Goal: Register for event/course

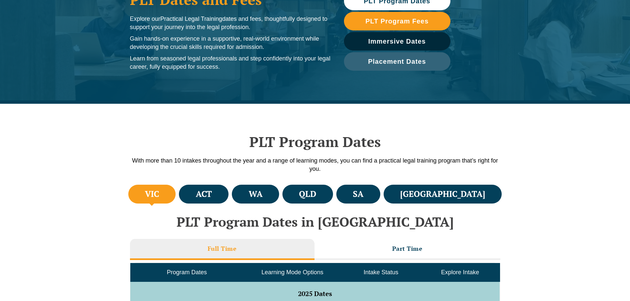
scroll to position [99, 0]
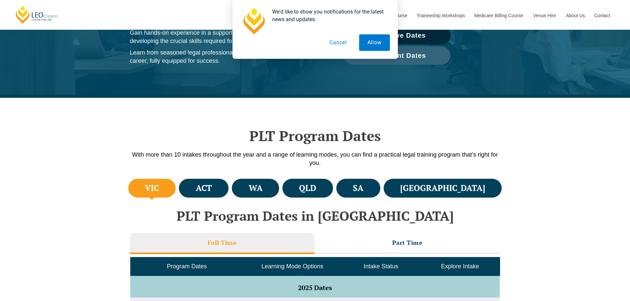
click at [159, 190] on h4 "VIC" at bounding box center [152, 188] width 14 height 11
click at [342, 45] on button "Cancel" at bounding box center [338, 42] width 34 height 17
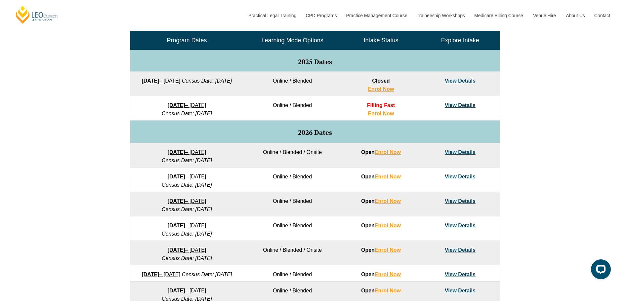
scroll to position [331, 0]
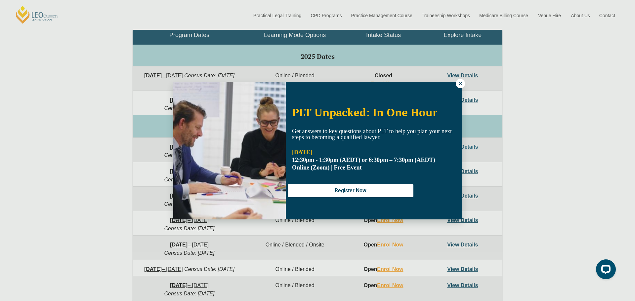
click at [457, 83] on button at bounding box center [460, 83] width 9 height 9
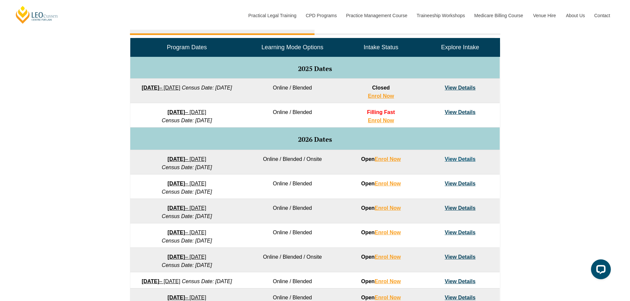
scroll to position [364, 0]
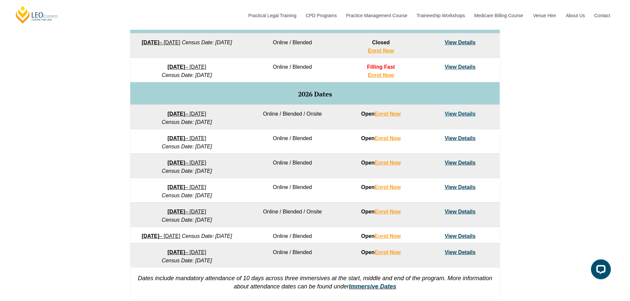
click at [454, 236] on link "View Details" at bounding box center [460, 237] width 31 height 6
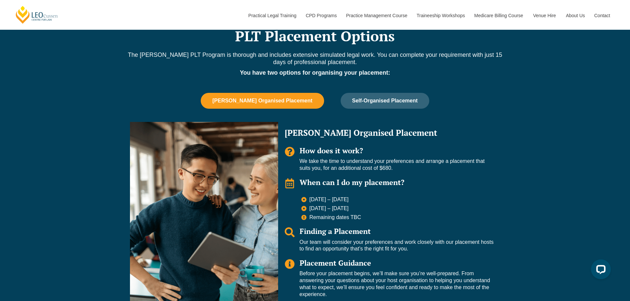
scroll to position [430, 0]
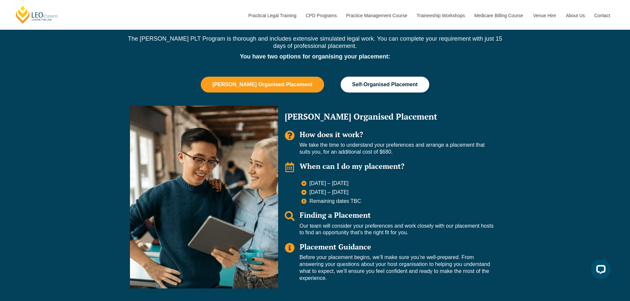
click at [412, 86] on button "Self-Organised Placement" at bounding box center [385, 85] width 89 height 16
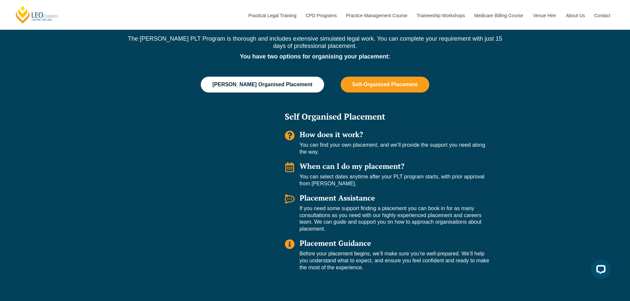
click at [241, 90] on button "[PERSON_NAME] Organised Placement" at bounding box center [262, 85] width 123 height 16
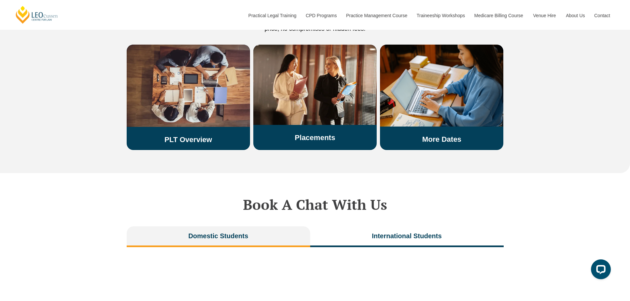
scroll to position [1025, 0]
